Goal: Task Accomplishment & Management: Manage account settings

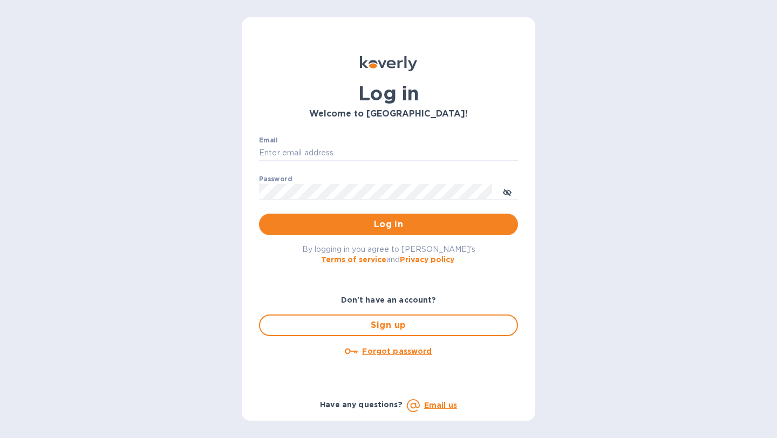
click at [350, 139] on div "Email ​" at bounding box center [388, 156] width 259 height 39
click at [348, 152] on input "Email" at bounding box center [388, 153] width 259 height 16
type input "[PERSON_NAME][EMAIL_ADDRESS][DOMAIN_NAME]"
click at [259, 214] on button "Log in" at bounding box center [388, 225] width 259 height 22
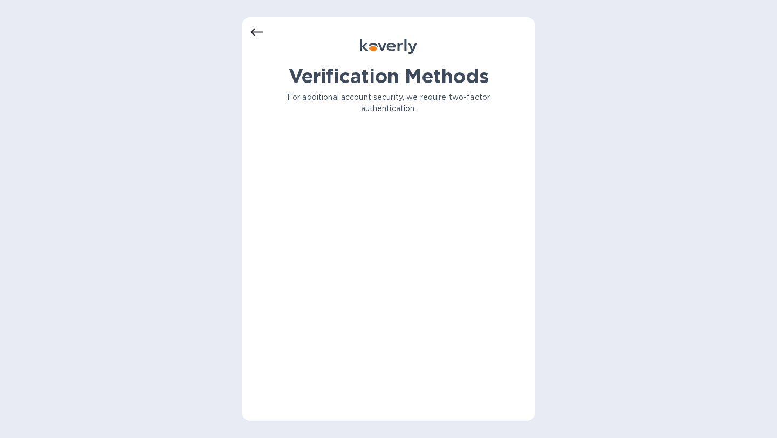
click at [406, 134] on div "Verification Methods For additional account security, we require two-factor aut…" at bounding box center [389, 239] width 276 height 348
click at [426, 103] on p "For additional account security, we require two-factor authentication." at bounding box center [388, 103] width 259 height 23
click at [374, 182] on div "Verification Methods For additional account security, we require two-factor aut…" at bounding box center [389, 239] width 276 height 348
click at [367, 106] on p "For additional account security, we require two-factor authentication." at bounding box center [388, 103] width 259 height 23
click at [395, 101] on p "For additional account security, we require two-factor authentication." at bounding box center [388, 103] width 259 height 23
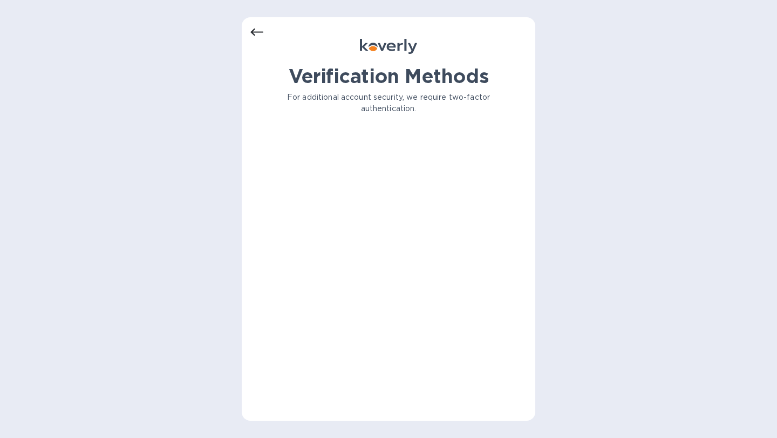
click at [380, 197] on div "Verification Methods For additional account security, we require two-factor aut…" at bounding box center [389, 239] width 276 height 348
click at [382, 200] on div "Verification Methods For additional account security, we require two-factor aut…" at bounding box center [389, 239] width 276 height 348
click at [382, 202] on div "Verification Methods For additional account security, we require two-factor aut…" at bounding box center [389, 239] width 276 height 348
click at [329, 91] on div "Verification Methods For additional account security, we require two-factor aut…" at bounding box center [389, 98] width 276 height 67
